Goal: Communication & Community: Answer question/provide support

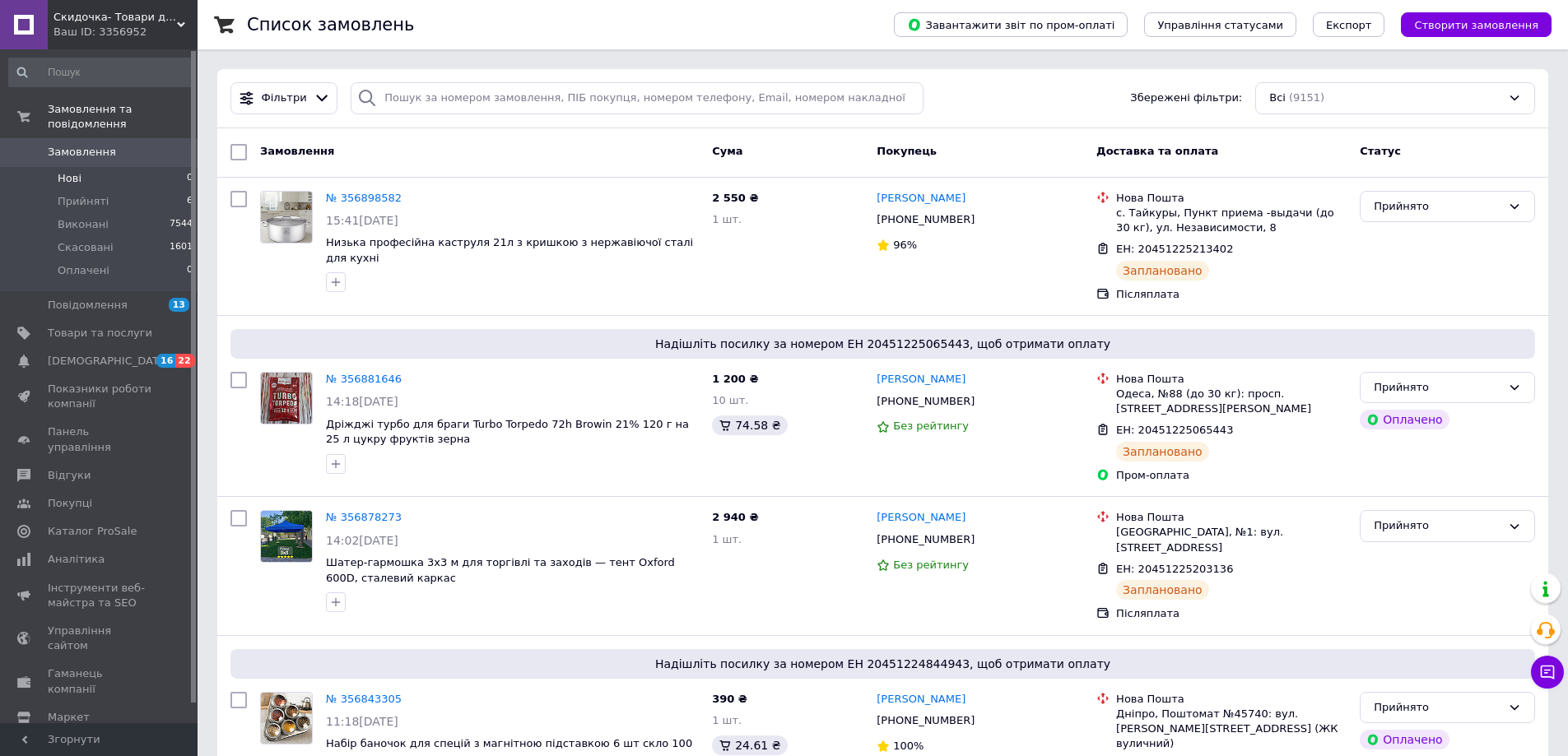
click at [87, 167] on li "Нові 0" at bounding box center [101, 179] width 202 height 23
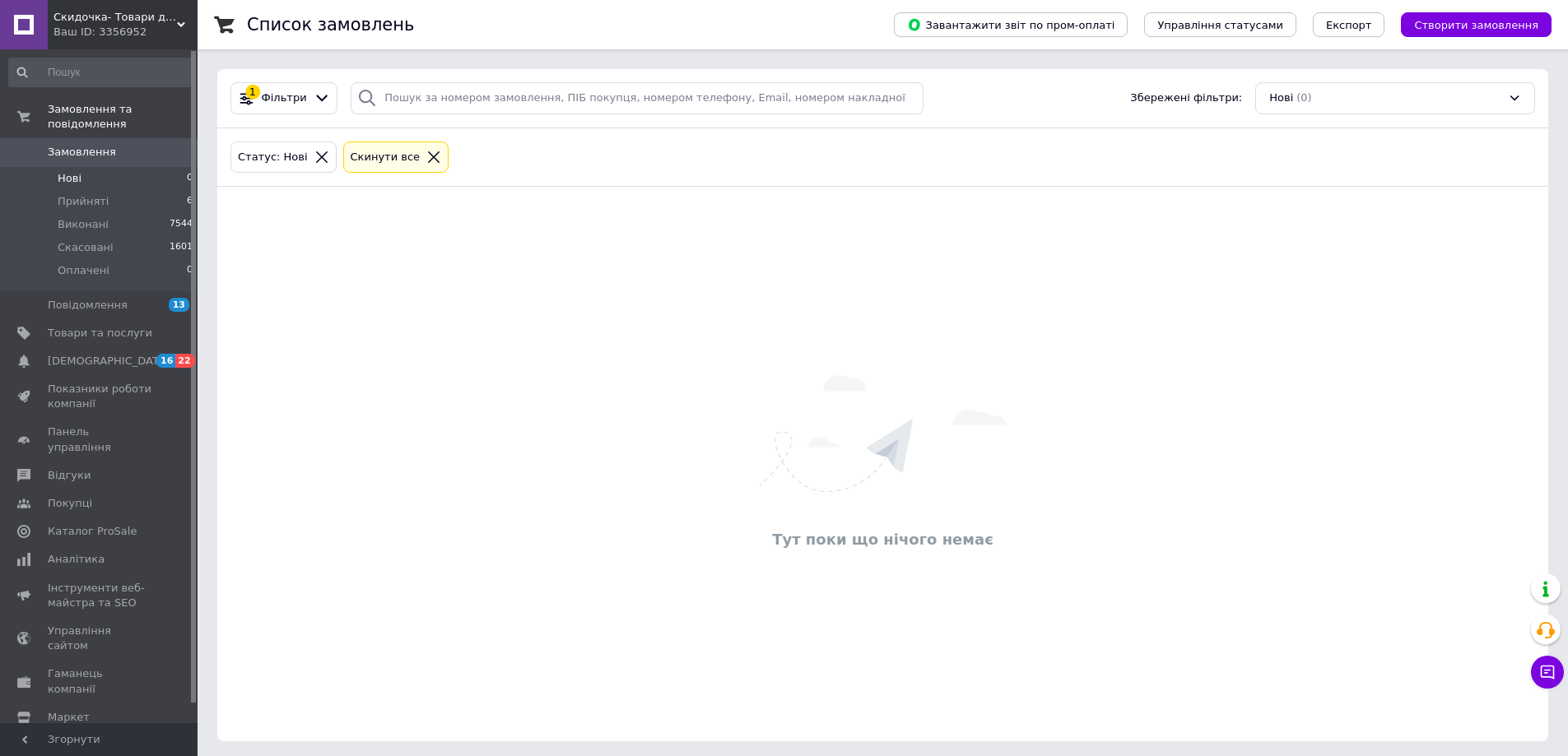
click at [426, 152] on icon at bounding box center [433, 157] width 15 height 15
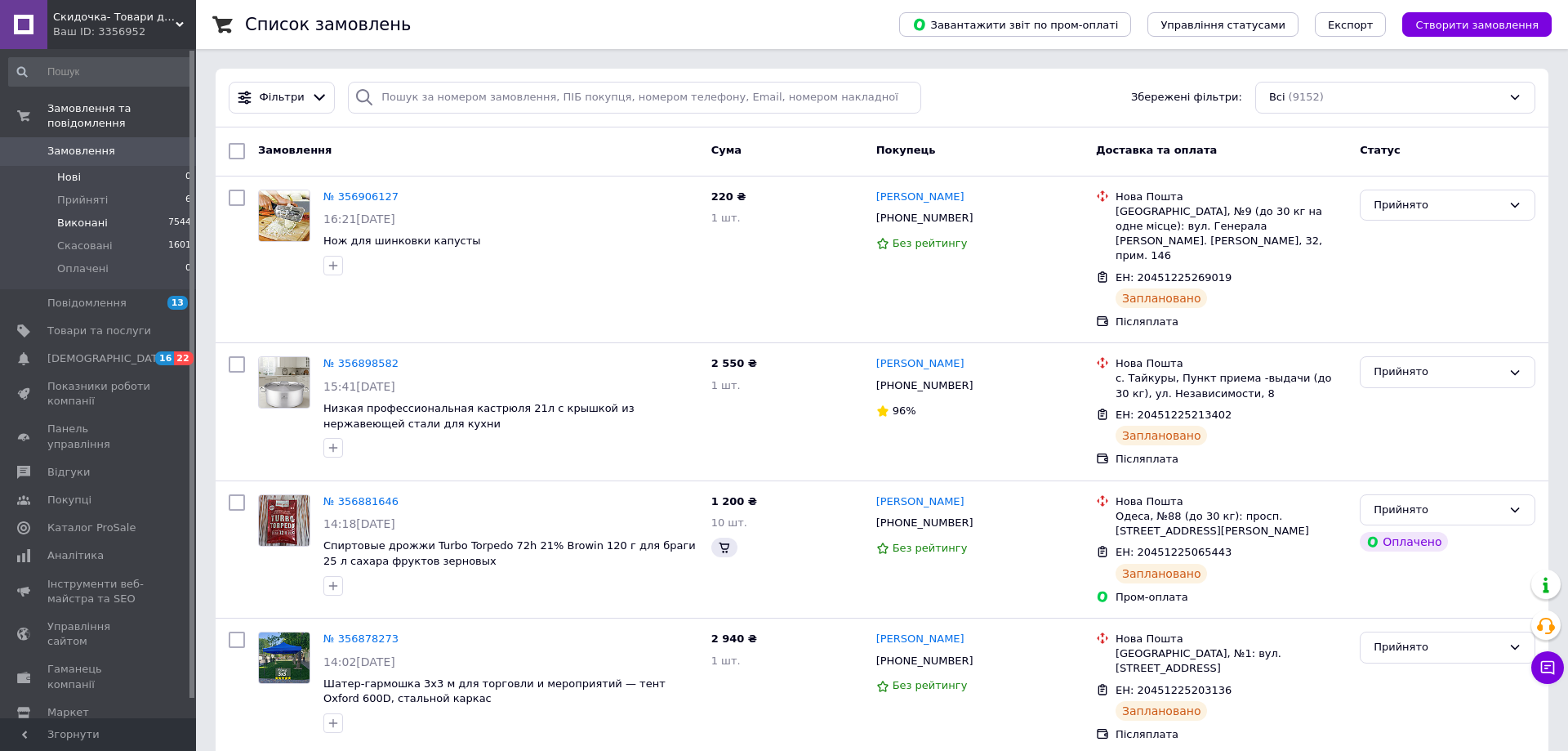
click at [86, 193] on span "Прийняті" at bounding box center [82, 200] width 51 height 15
click at [79, 166] on li "Нові 0" at bounding box center [100, 178] width 201 height 23
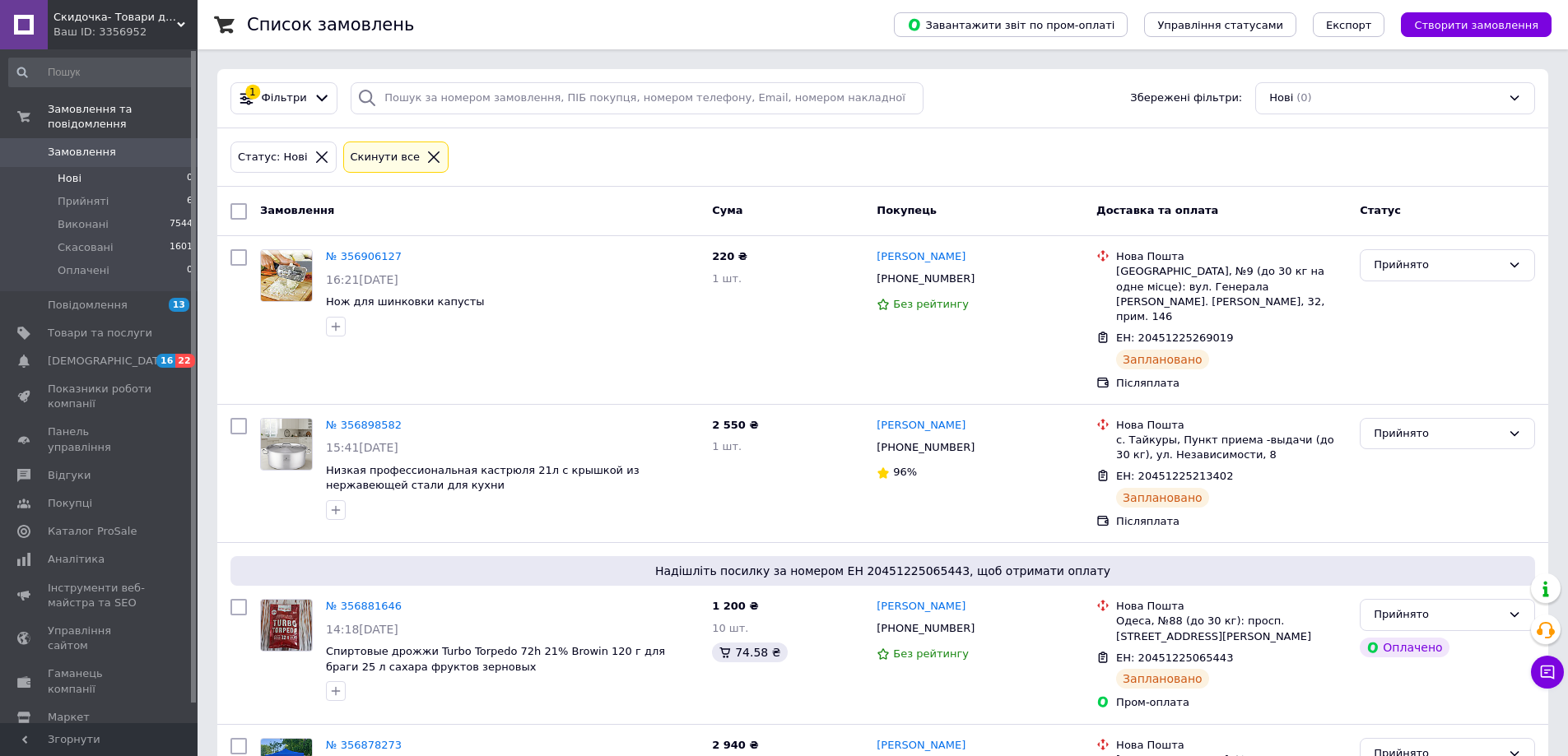
click at [148, 29] on div "Ваш ID: 3356952" at bounding box center [125, 32] width 144 height 15
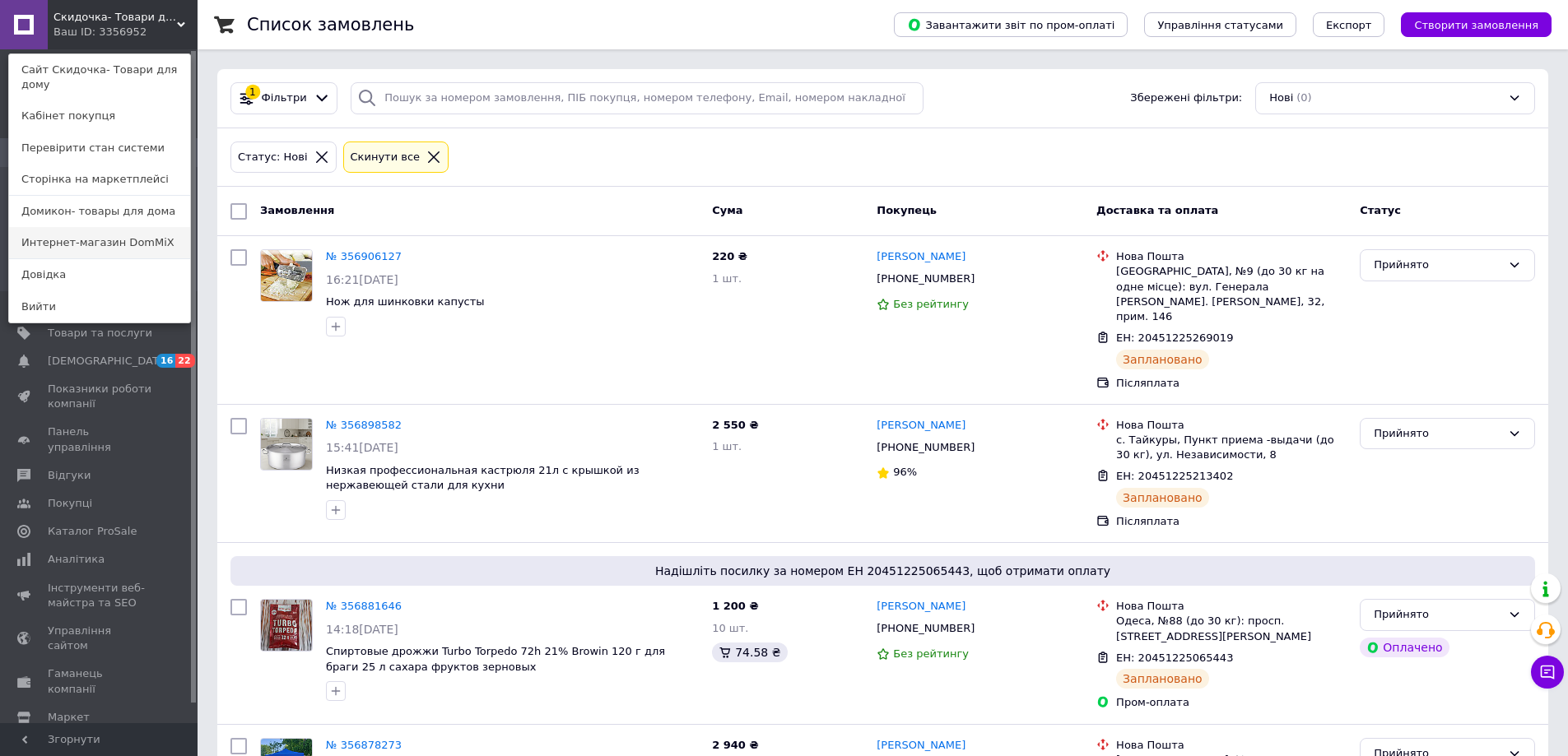
click at [121, 227] on link "Интернет-магазин DomMiX" at bounding box center [99, 242] width 181 height 31
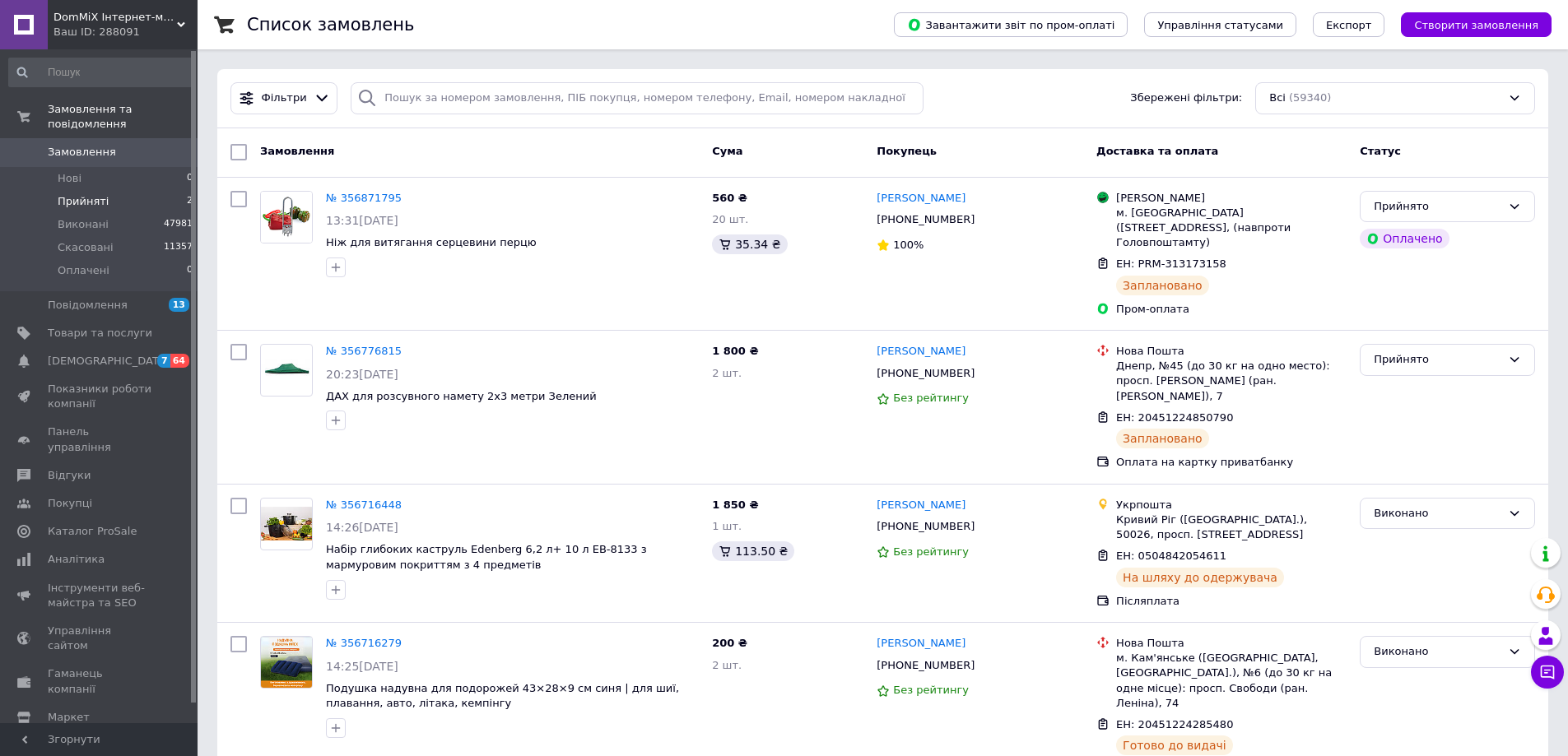
click at [111, 190] on li "Прийняті 2" at bounding box center [101, 201] width 202 height 23
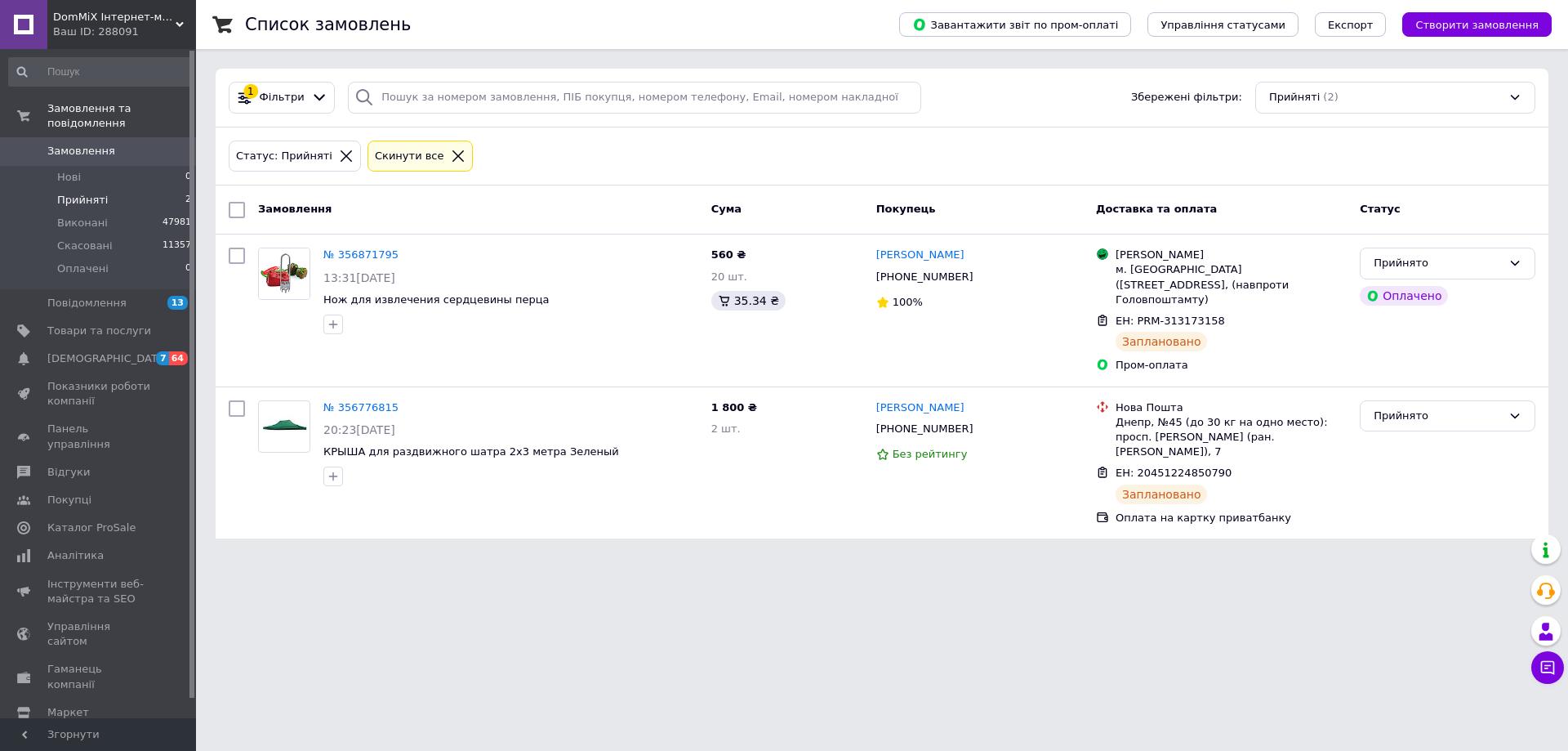
click at [452, 154] on icon at bounding box center [458, 156] width 12 height 12
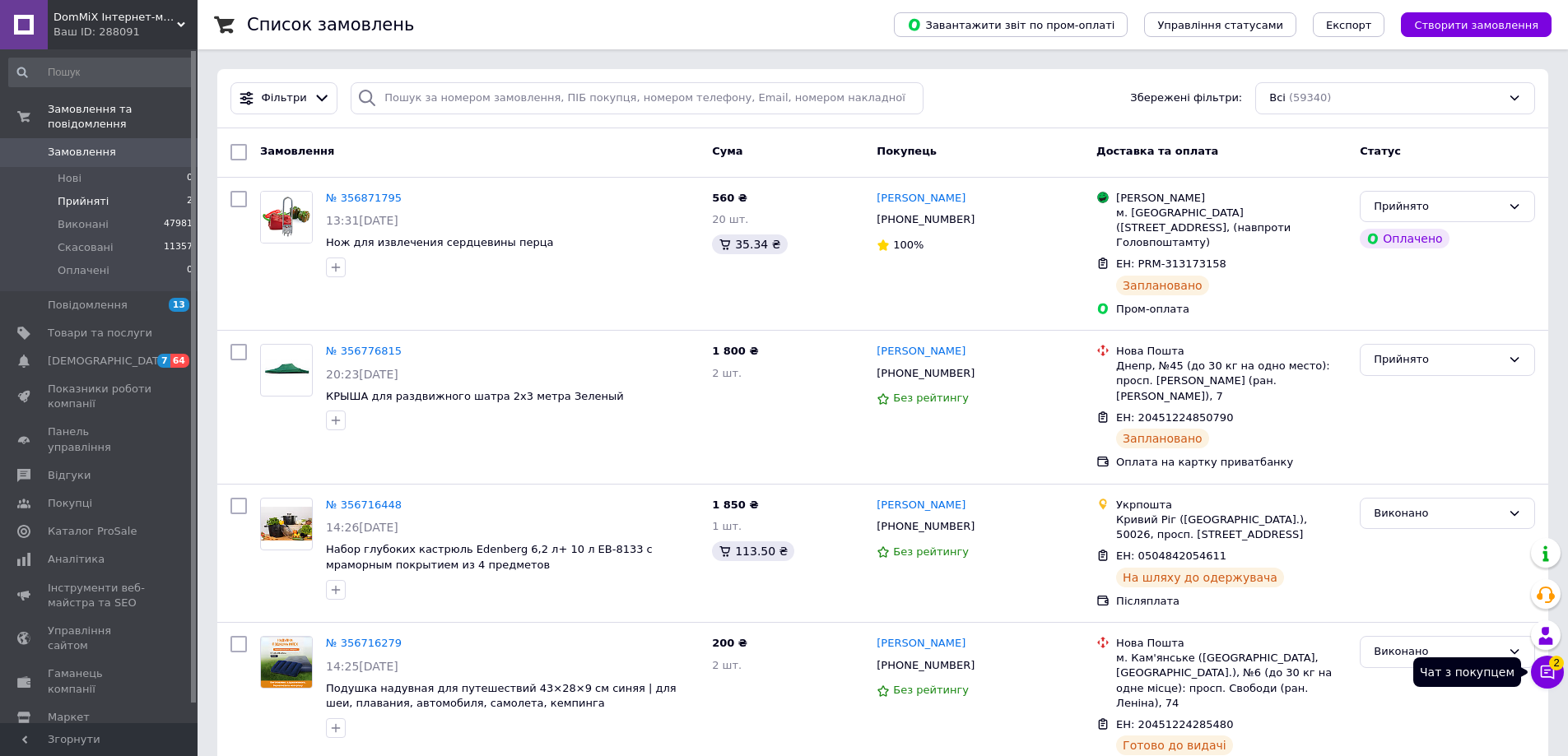
click at [1554, 672] on icon at bounding box center [1547, 673] width 14 height 14
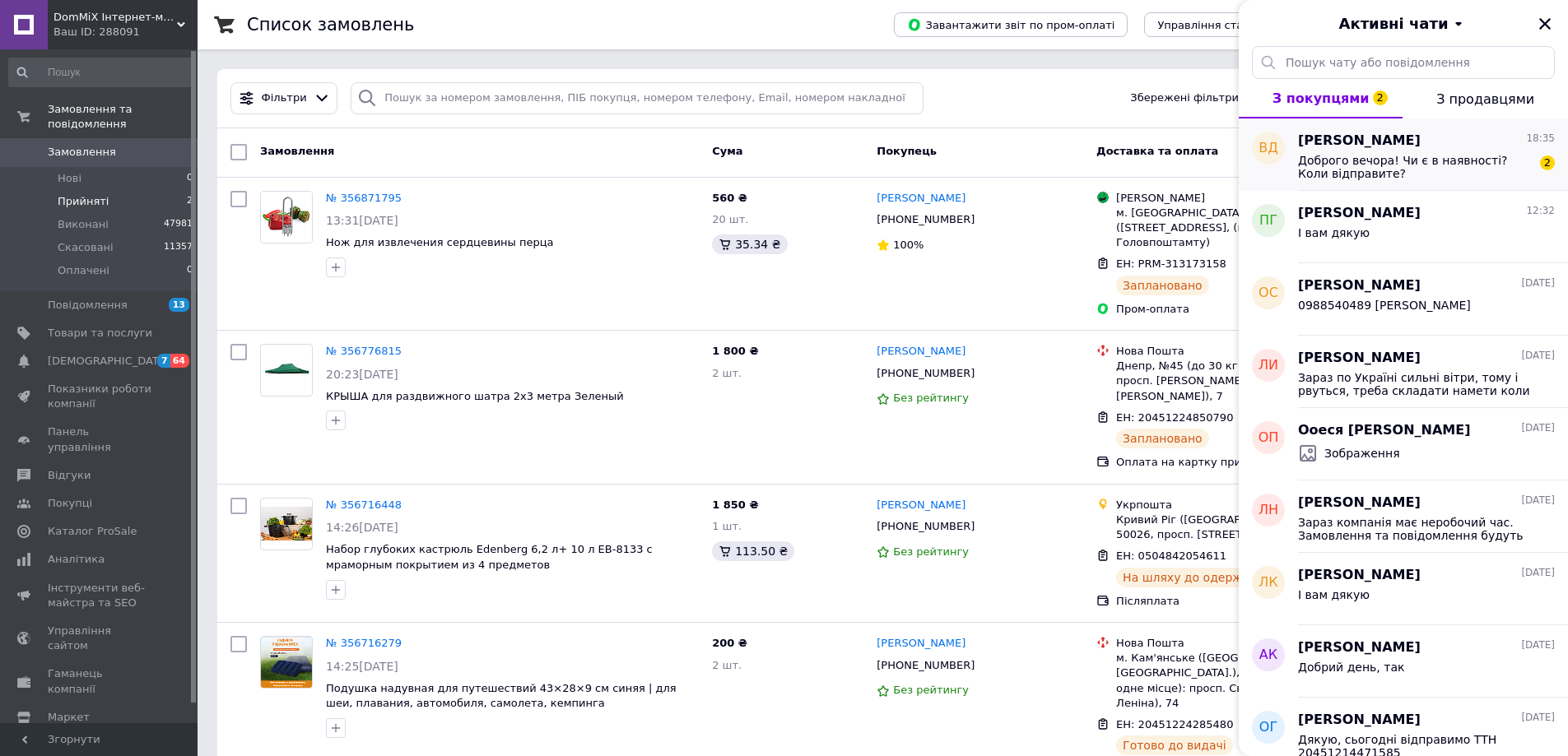
click at [1405, 152] on div "Доброго вечора! Чи є в наявності? Коли відправите? 2" at bounding box center [1426, 165] width 257 height 30
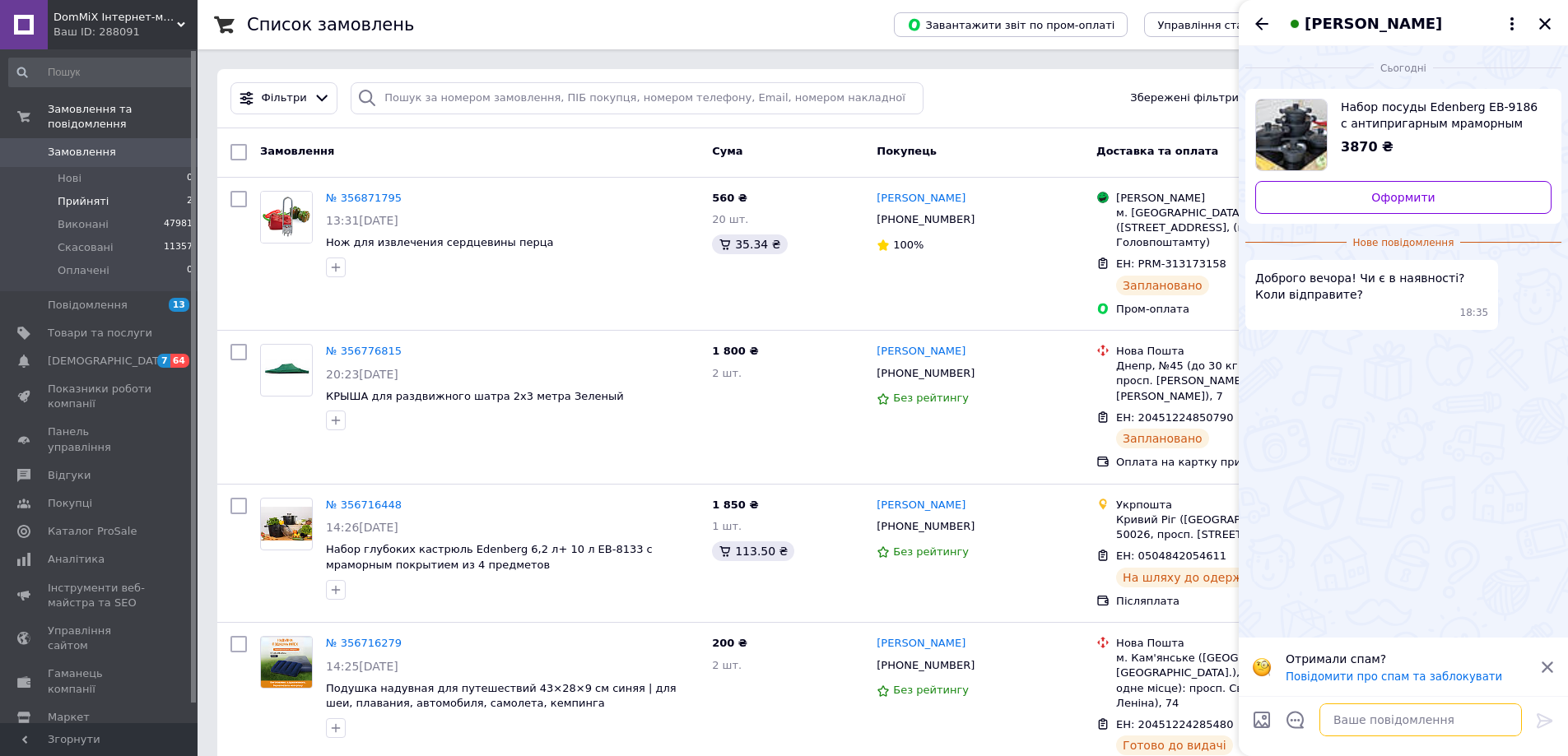
click at [1352, 724] on textarea at bounding box center [1420, 719] width 202 height 33
type textarea "В наявності, завтра відправка"
click at [1541, 720] on icon at bounding box center [1544, 720] width 15 height 15
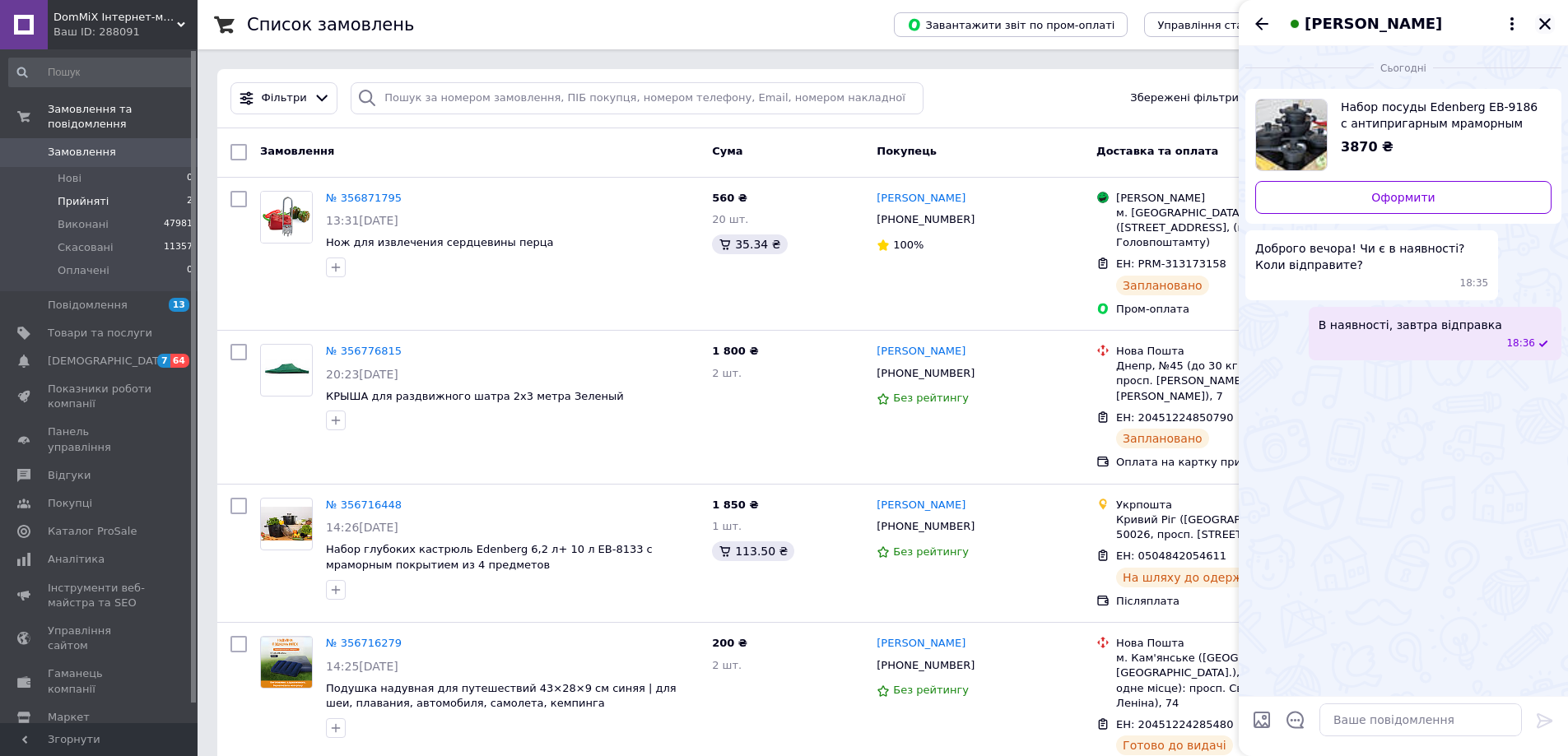
click at [1547, 21] on icon "Закрити" at bounding box center [1544, 23] width 12 height 12
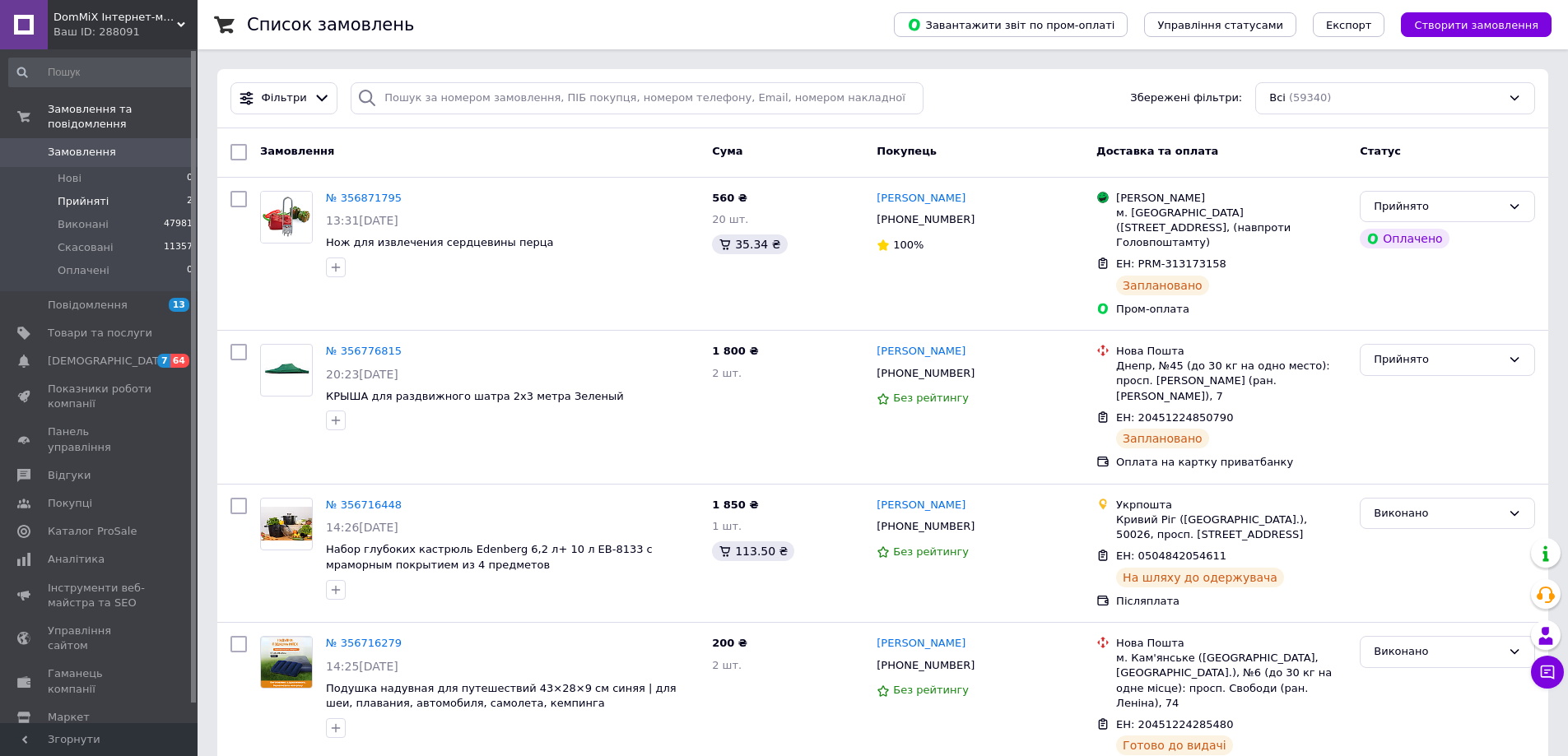
click at [98, 22] on span "DomMiX Інтернет-магазин" at bounding box center [115, 17] width 124 height 15
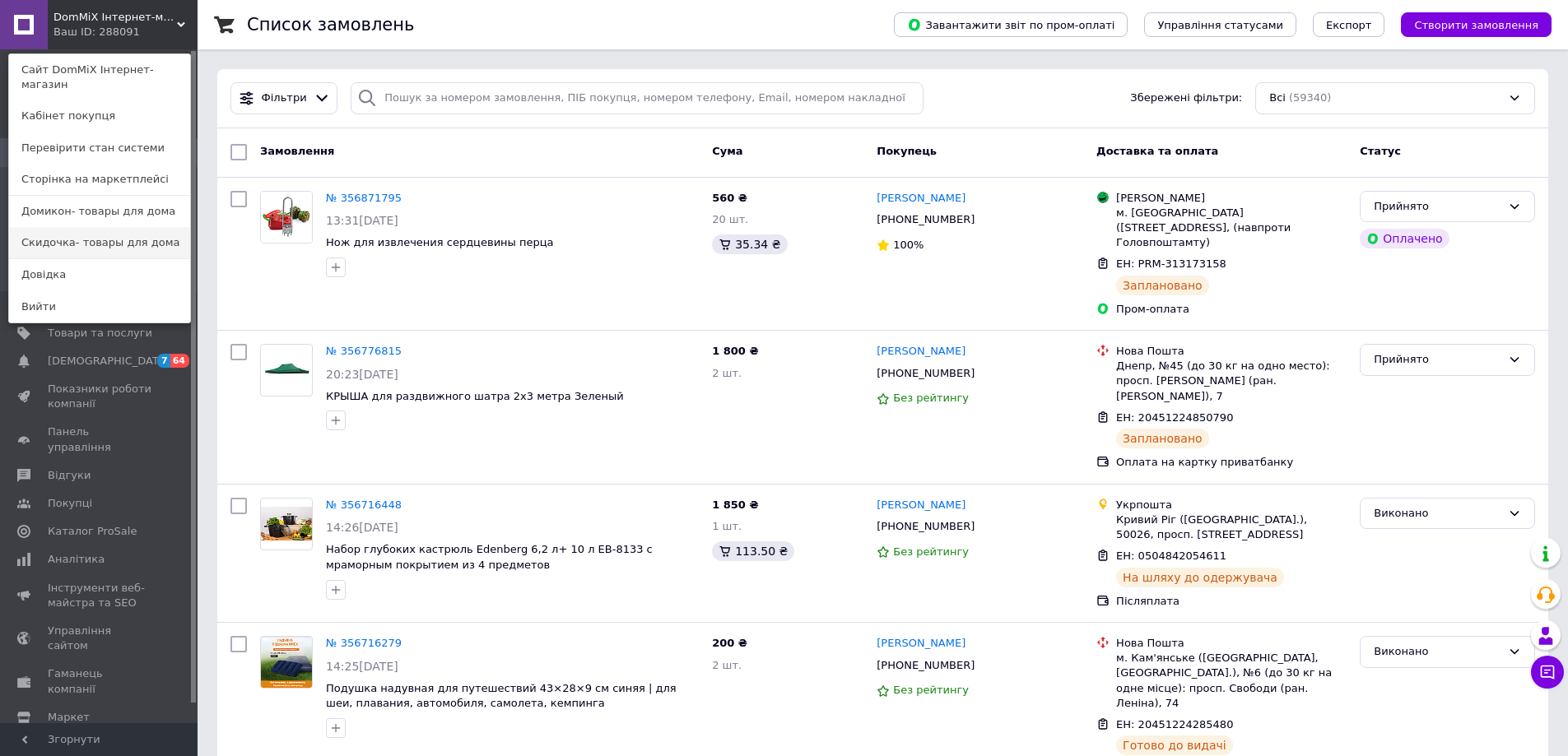
click at [102, 227] on link "Скидочка- товары для дома" at bounding box center [99, 242] width 181 height 31
